Goal: Task Accomplishment & Management: Complete application form

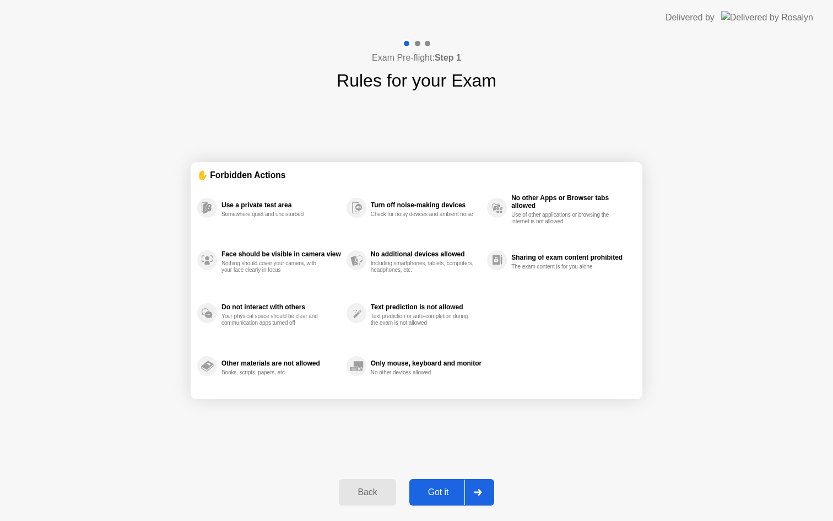
click at [476, 486] on div at bounding box center [477, 491] width 26 height 25
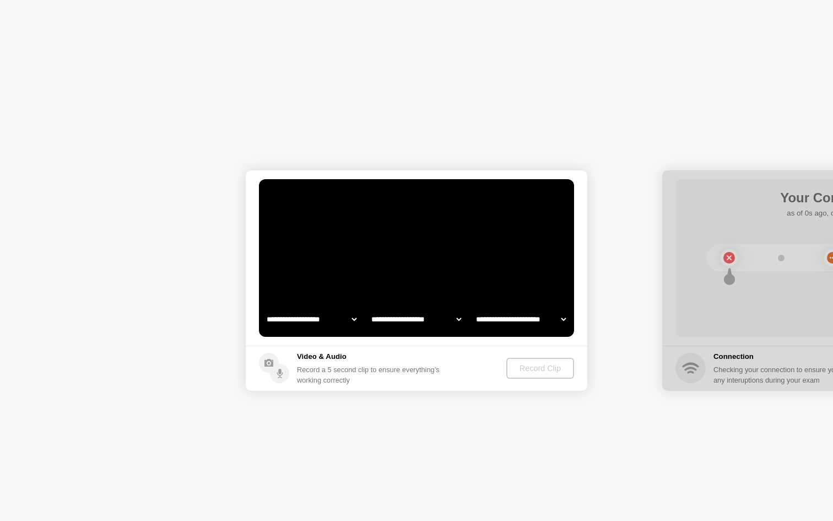
select select "**********"
select select "*******"
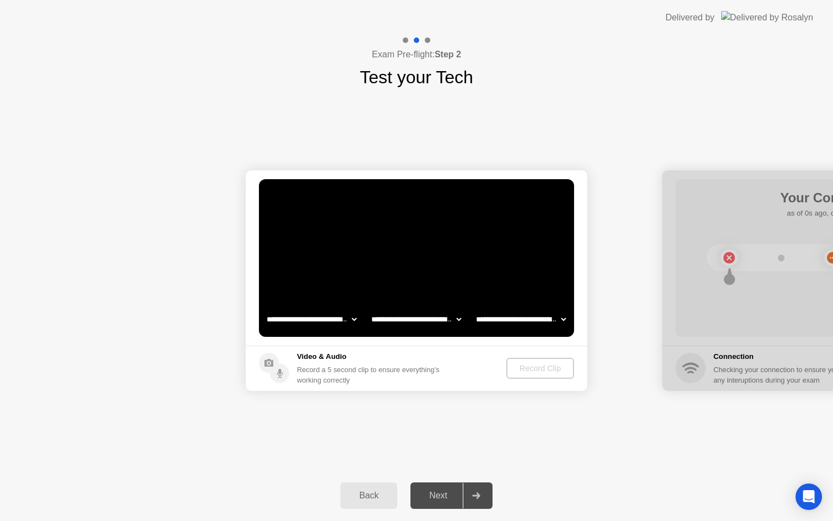
click at [558, 364] on div "Record Clip" at bounding box center [540, 368] width 59 height 9
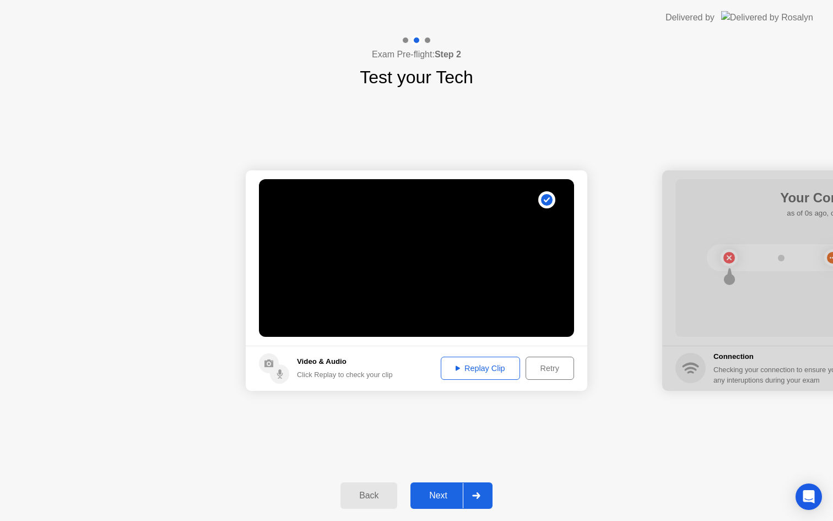
click at [481, 491] on div at bounding box center [476, 495] width 26 height 25
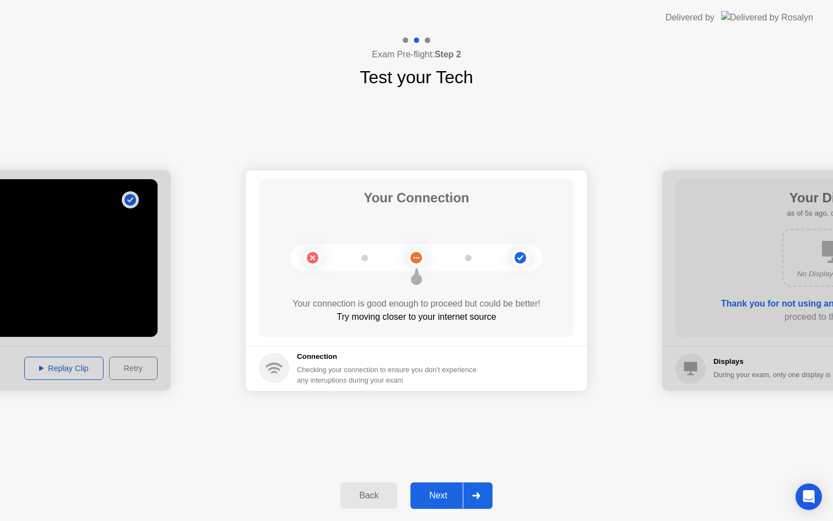
click at [481, 491] on div at bounding box center [476, 495] width 26 height 25
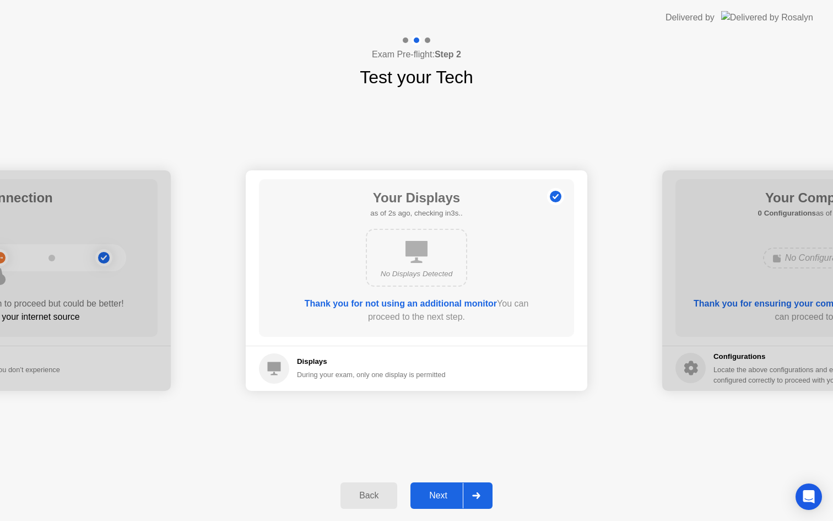
click at [481, 491] on div at bounding box center [476, 495] width 26 height 25
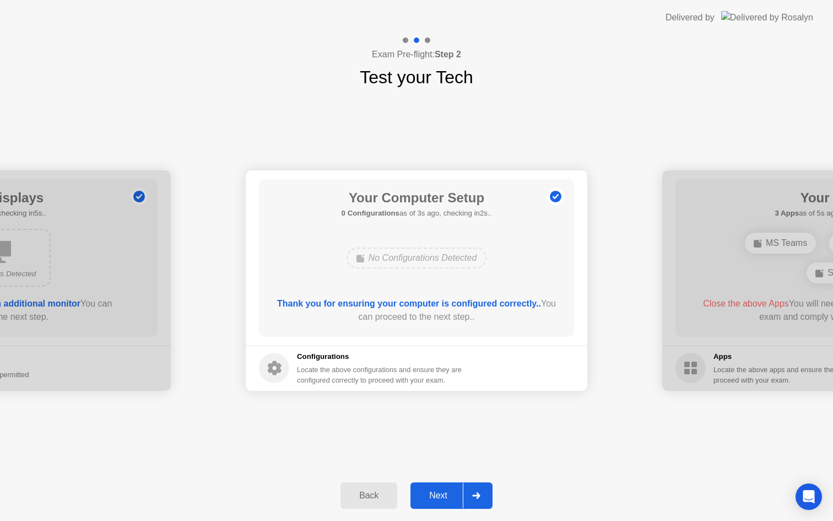
click at [481, 491] on div at bounding box center [476, 495] width 26 height 25
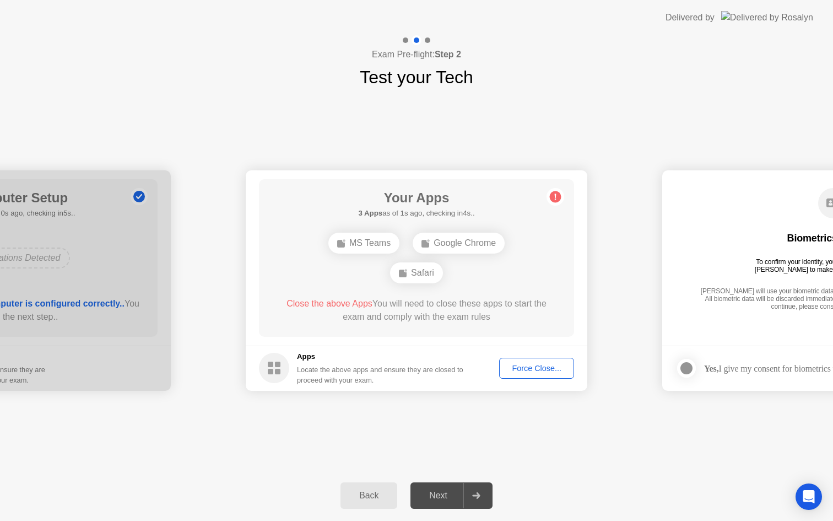
click at [543, 378] on button "Force Close..." at bounding box center [536, 367] width 75 height 21
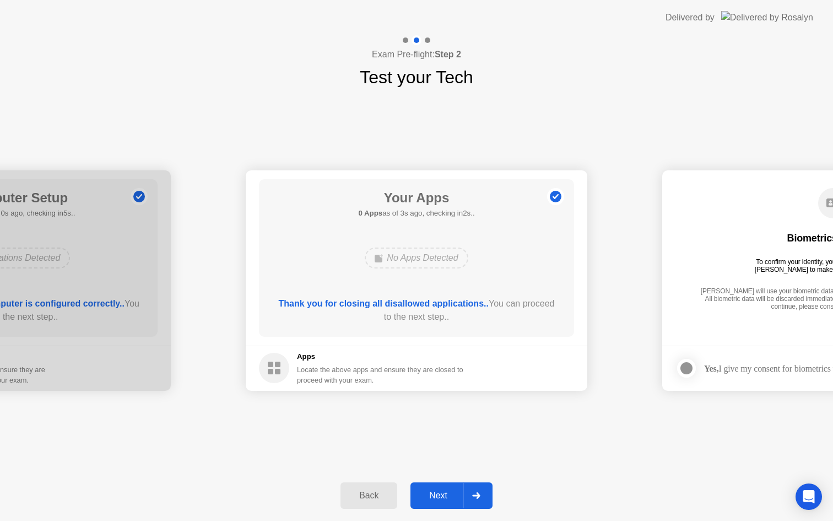
click at [481, 495] on div at bounding box center [476, 495] width 26 height 25
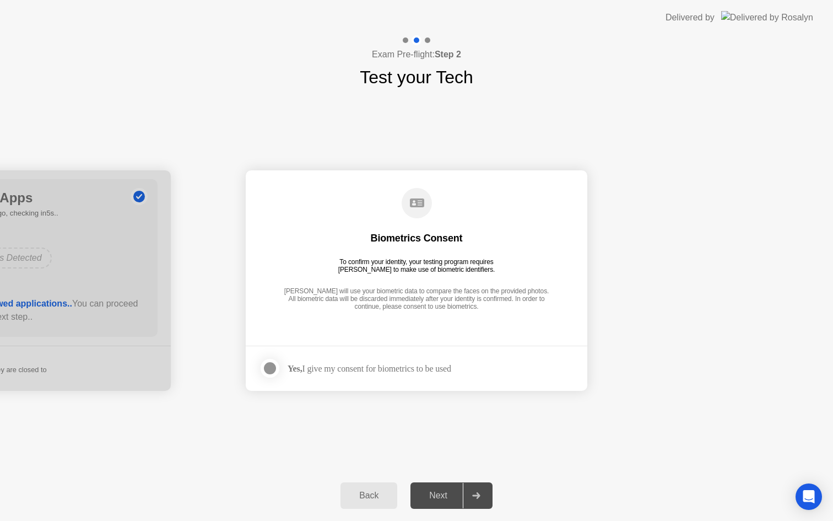
click at [267, 364] on div at bounding box center [269, 367] width 13 height 13
click at [481, 500] on div at bounding box center [476, 495] width 26 height 25
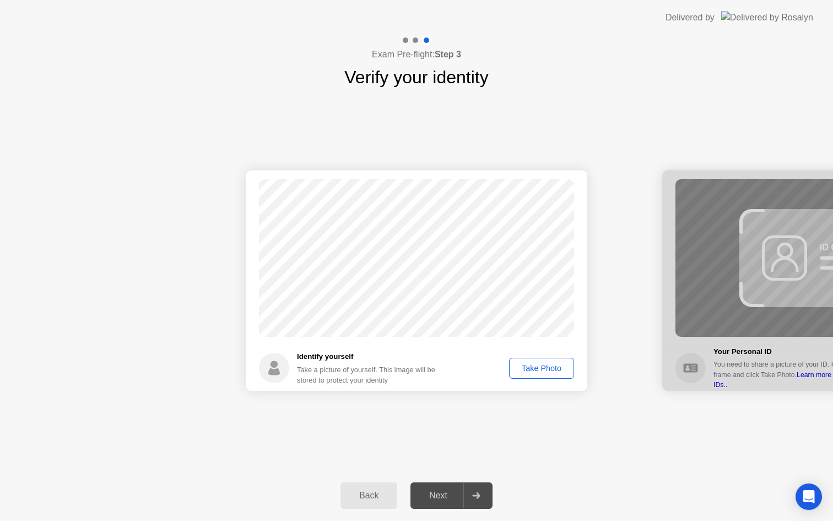
click at [559, 377] on button "Take Photo" at bounding box center [541, 367] width 65 height 21
click at [475, 486] on div at bounding box center [476, 495] width 26 height 25
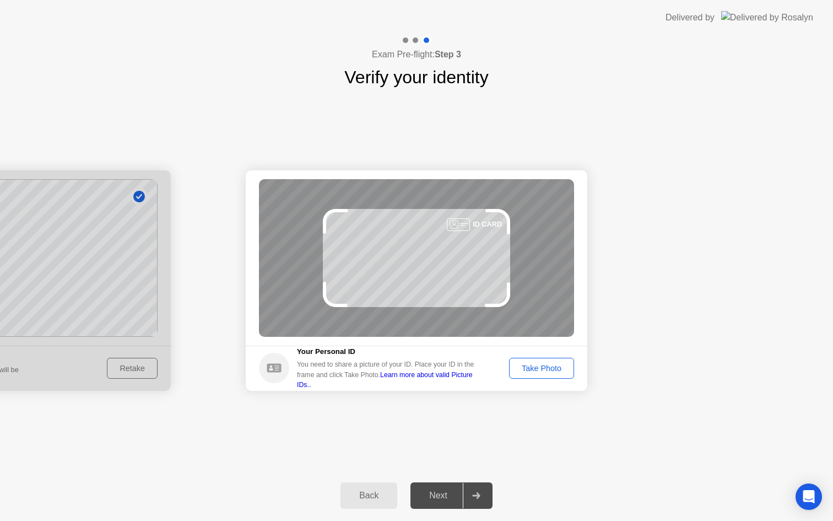
click at [545, 373] on button "Take Photo" at bounding box center [541, 367] width 65 height 21
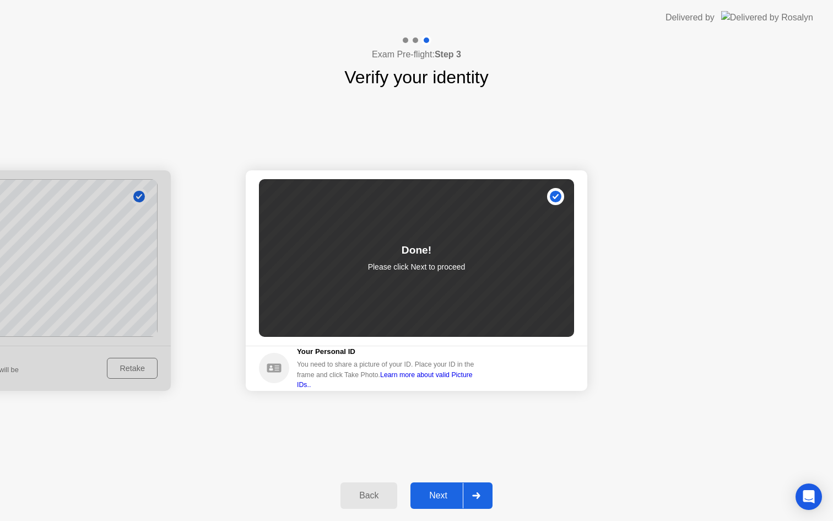
click at [472, 494] on div at bounding box center [476, 495] width 26 height 25
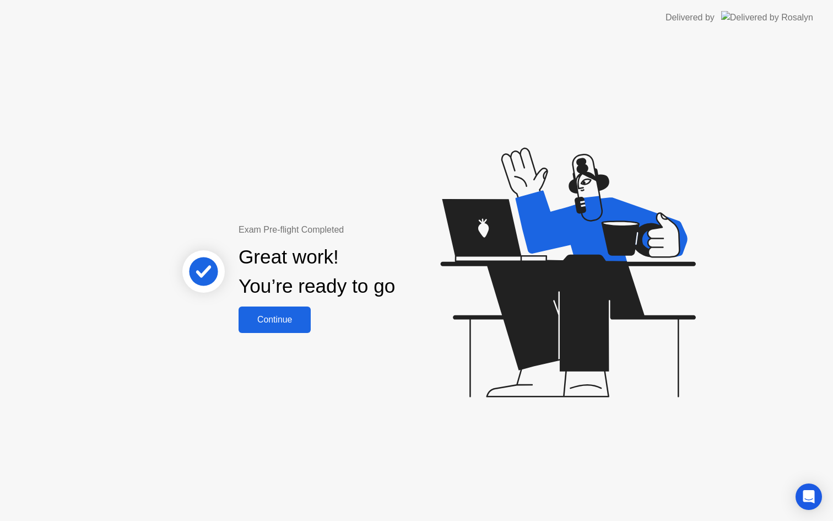
click at [262, 318] on div "Continue" at bounding box center [275, 320] width 66 height 10
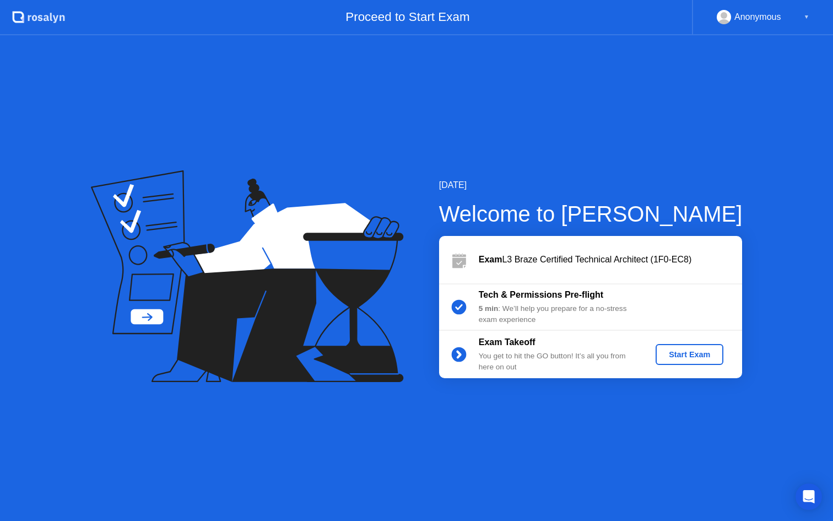
click at [675, 354] on div "Start Exam" at bounding box center [689, 354] width 59 height 9
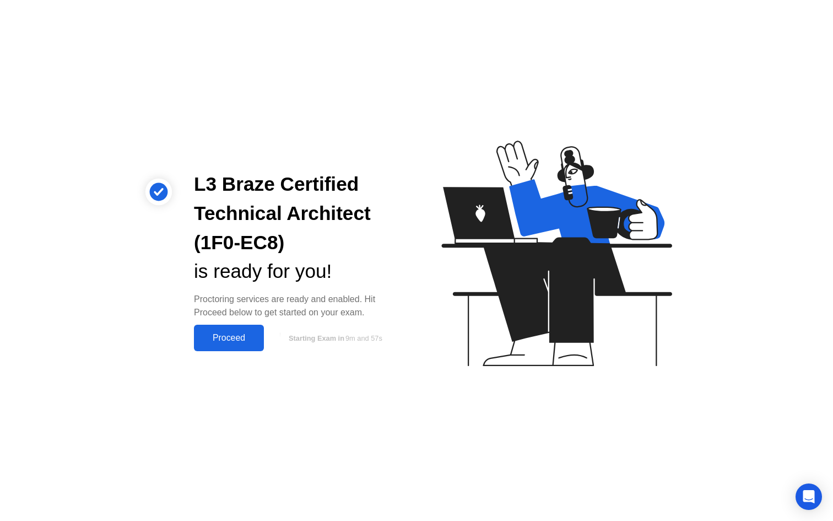
click at [241, 346] on button "Proceed" at bounding box center [229, 337] width 70 height 26
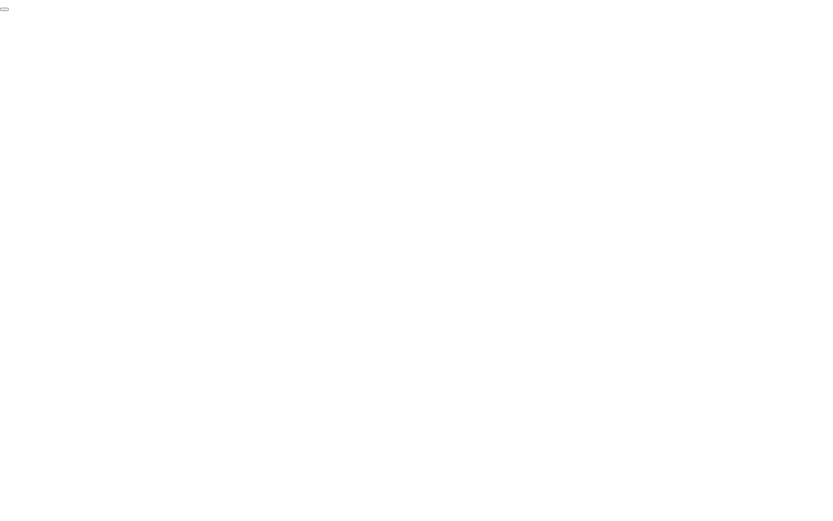
click div "End Proctoring Session"
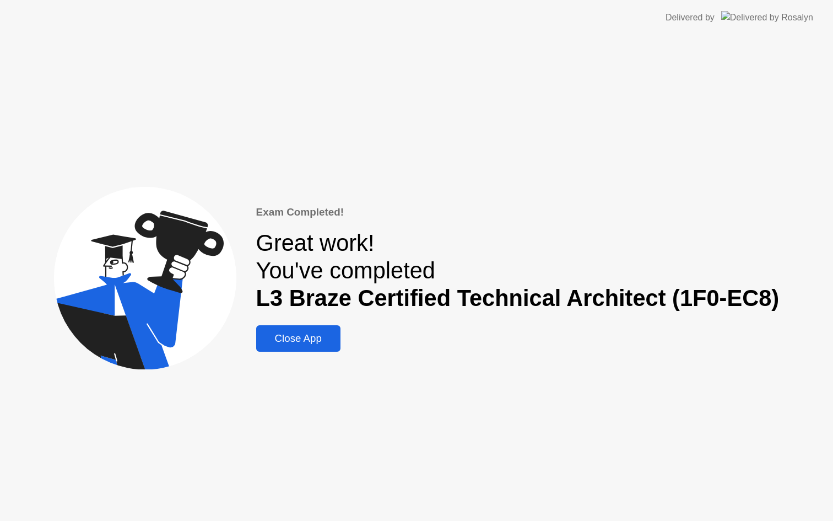
click at [319, 340] on div "Close App" at bounding box center [298, 338] width 78 height 12
